Goal: Task Accomplishment & Management: Manage account settings

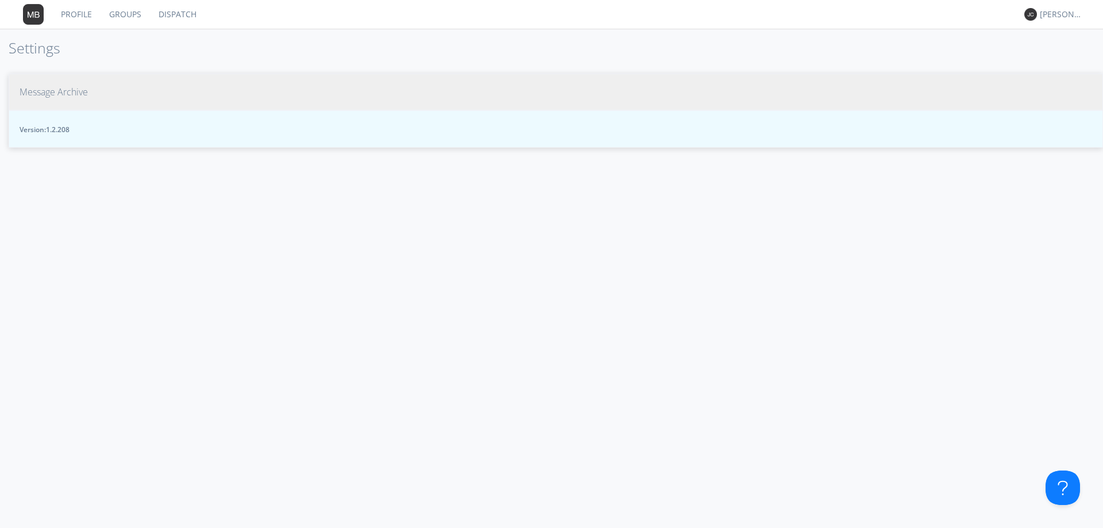
click at [60, 94] on span "Message Archive" at bounding box center [54, 92] width 68 height 13
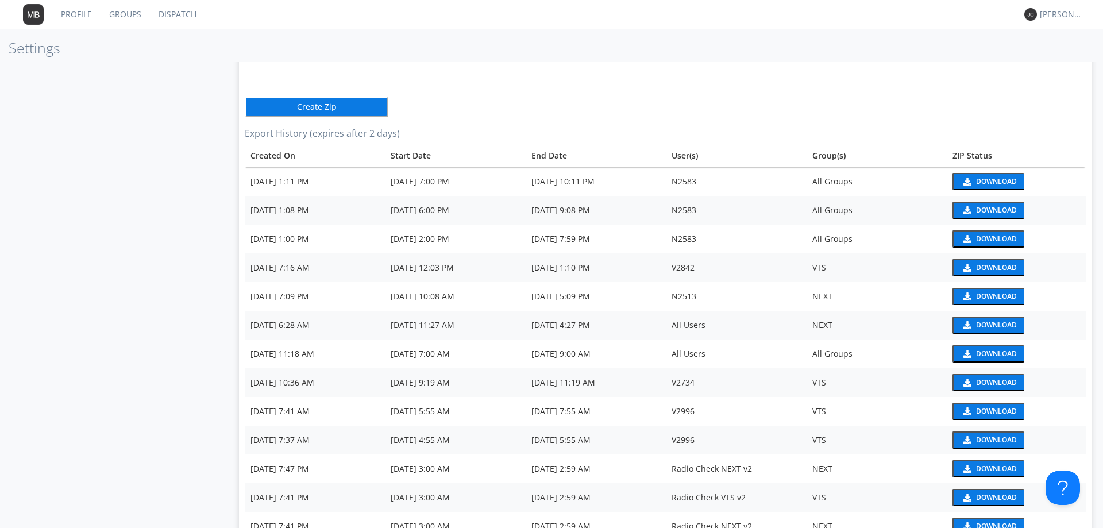
scroll to position [115, 0]
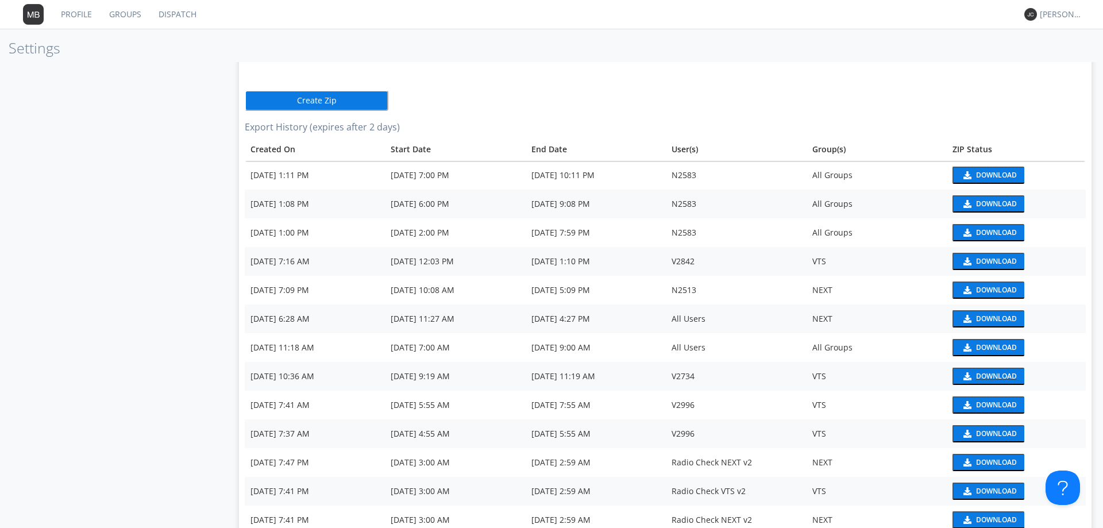
click at [976, 374] on div "Download" at bounding box center [996, 376] width 41 height 7
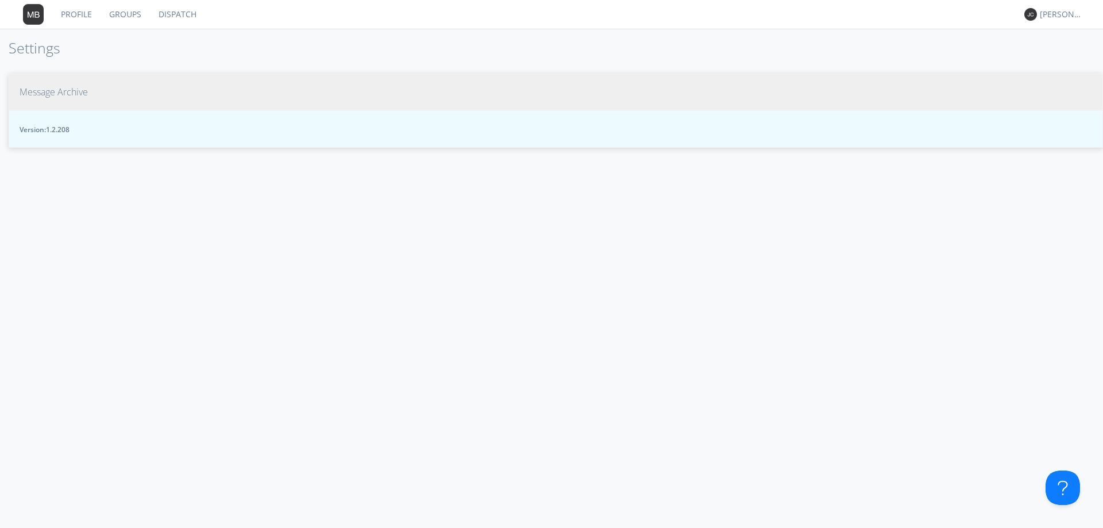
click at [49, 95] on span "Message Archive" at bounding box center [54, 92] width 68 height 13
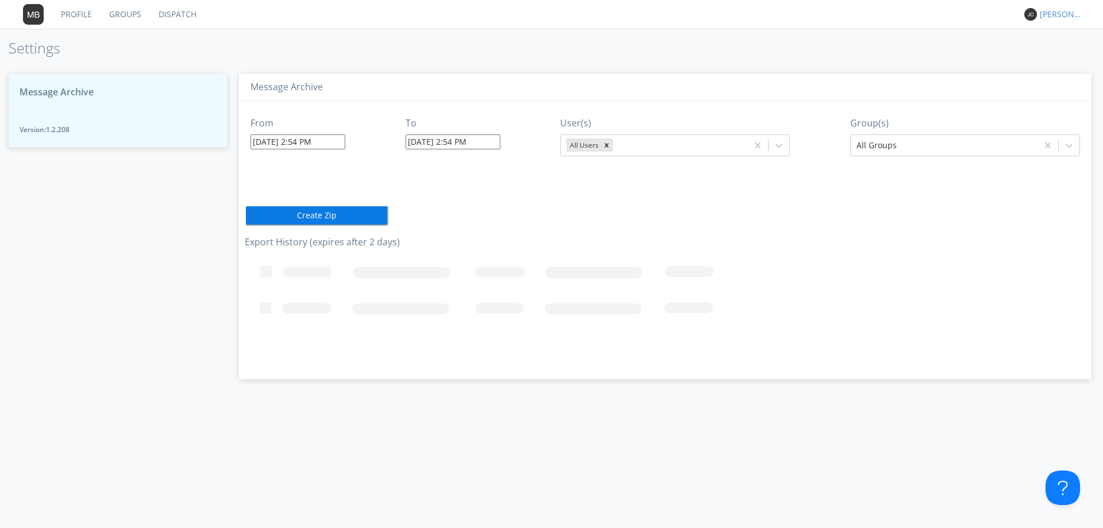
click at [1050, 16] on div "[PERSON_NAME] *" at bounding box center [1061, 14] width 43 height 11
click at [1048, 43] on div "Settings" at bounding box center [1067, 40] width 59 height 21
click at [196, 13] on link "Dispatch" at bounding box center [177, 14] width 55 height 29
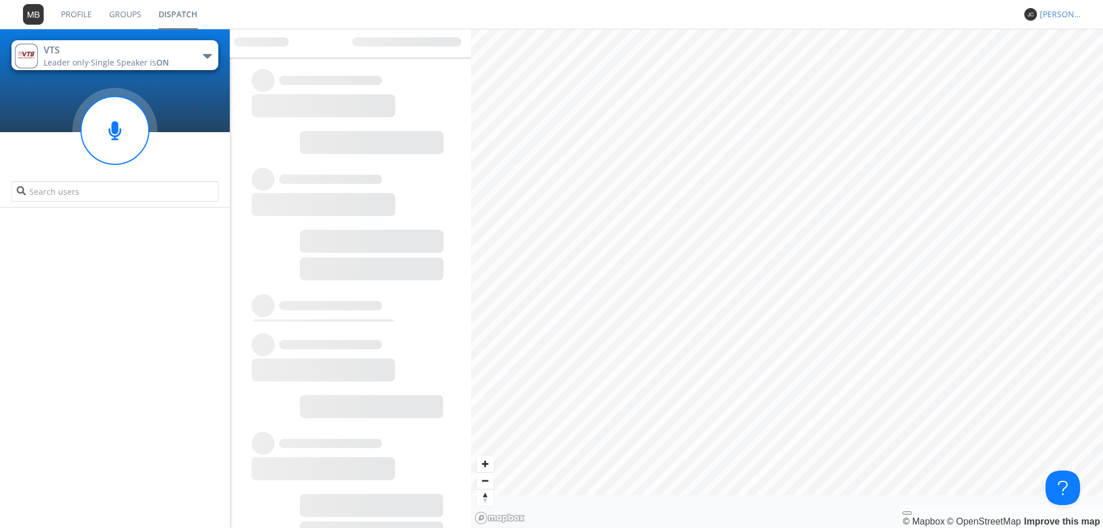
click at [1049, 11] on div "[PERSON_NAME] *" at bounding box center [1061, 14] width 43 height 11
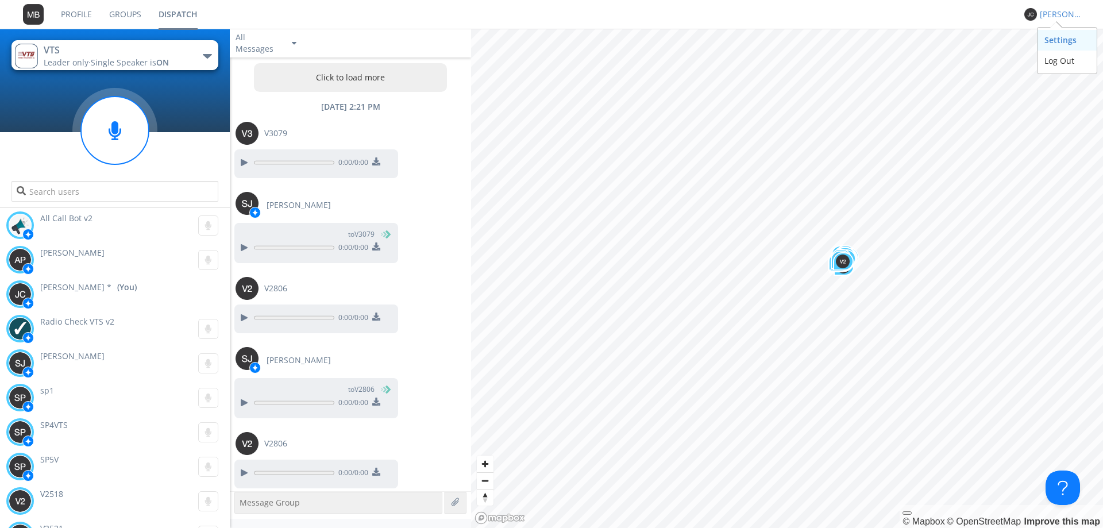
click at [1053, 38] on div "Settings" at bounding box center [1067, 40] width 59 height 21
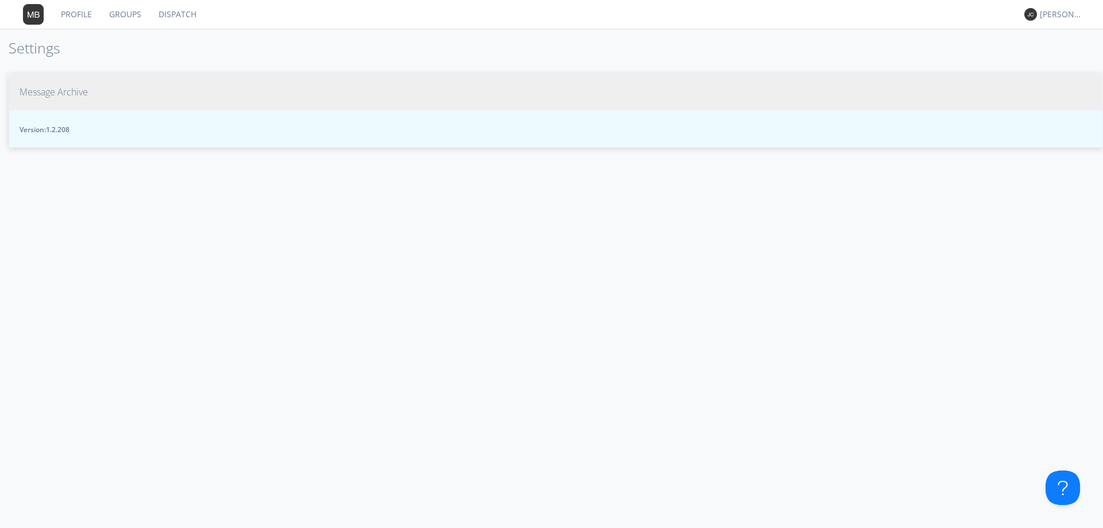
click at [53, 95] on span "Message Archive" at bounding box center [54, 92] width 68 height 13
